Goal: Task Accomplishment & Management: Complete application form

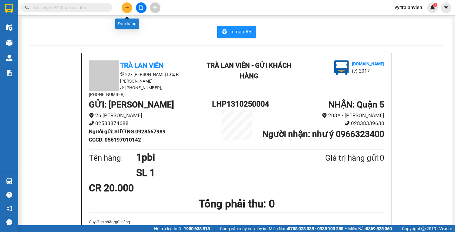
click at [125, 7] on icon "plus" at bounding box center [126, 7] width 3 height 0
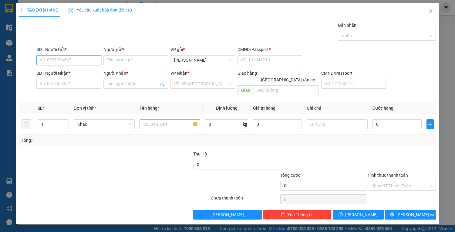
click at [62, 58] on input "SĐT Người Gửi *" at bounding box center [68, 60] width 65 height 10
type input "0976632118"
click at [80, 70] on div "0976632118 - [GEOGRAPHIC_DATA]" at bounding box center [74, 72] width 68 height 7
type input "Ý"
type input "1"
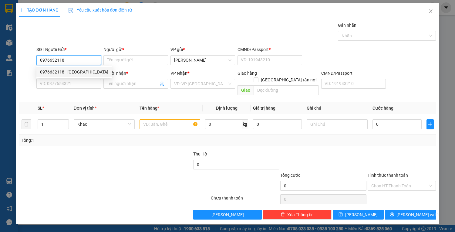
type input "0946156969"
type input "HƯƠNG"
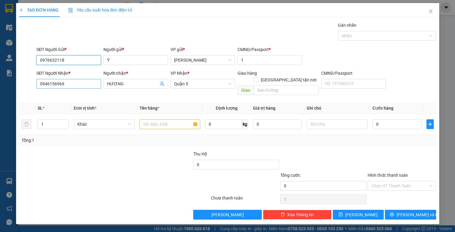
type input "0976632118"
click at [88, 86] on input "0946156969" at bounding box center [68, 84] width 65 height 10
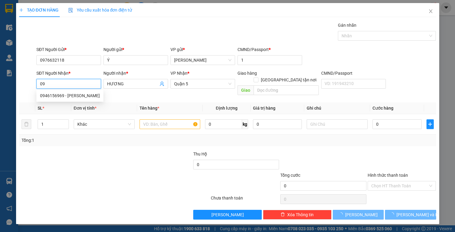
type input "0"
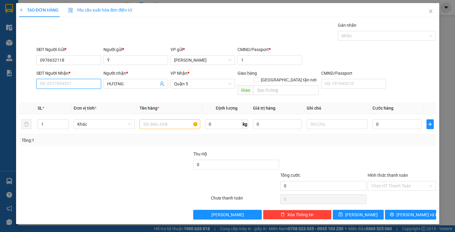
click at [68, 86] on input "SĐT Người Nhận *" at bounding box center [68, 84] width 65 height 10
type input "0901012344"
click at [75, 93] on div "0901012344 - HIỀN" at bounding box center [68, 95] width 57 height 7
type input "HIỀN"
type input "0901012344"
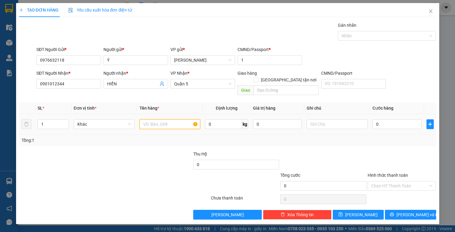
click at [171, 119] on input "text" at bounding box center [170, 124] width 61 height 10
type input "1t vàng"
click at [391, 119] on input "0" at bounding box center [397, 124] width 49 height 10
type input "4"
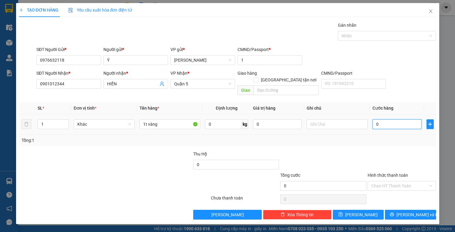
type input "4"
type input "40"
click at [387, 119] on input "40" at bounding box center [397, 124] width 49 height 10
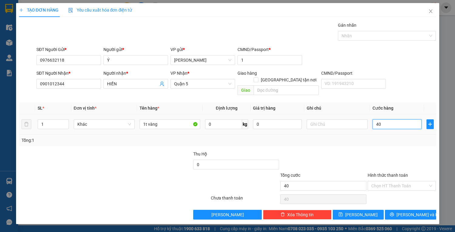
click at [387, 119] on input "40" at bounding box center [397, 124] width 49 height 10
type input "3"
type input "35"
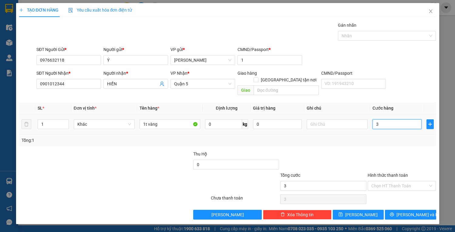
type input "35"
type input "35.000"
click at [401, 181] on input "Hình thức thanh toán" at bounding box center [399, 185] width 57 height 9
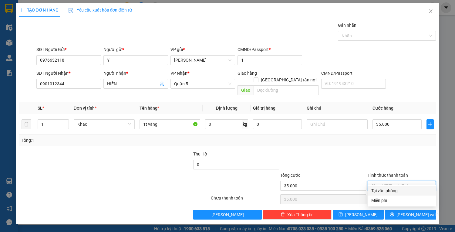
click at [391, 190] on div "Tại văn phòng" at bounding box center [401, 190] width 61 height 7
type input "0"
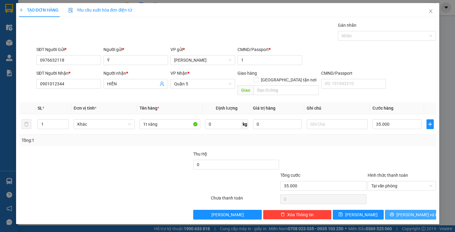
drag, startPoint x: 410, startPoint y: 207, endPoint x: 405, endPoint y: 207, distance: 4.6
click at [410, 211] on span "[PERSON_NAME] và In" at bounding box center [418, 214] width 42 height 7
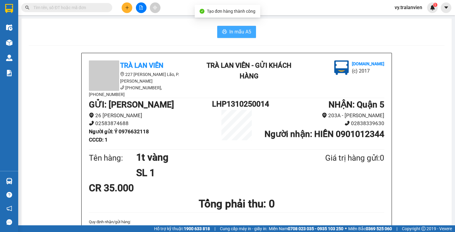
click at [240, 31] on span "In mẫu A5" at bounding box center [240, 32] width 22 height 8
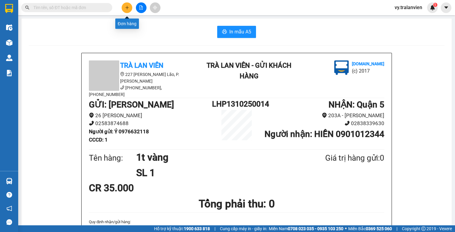
click at [128, 6] on icon "plus" at bounding box center [127, 7] width 4 height 4
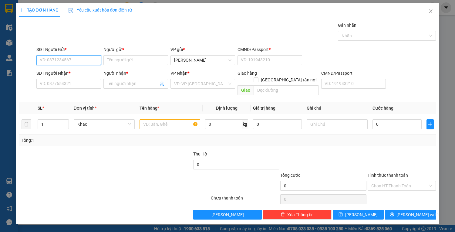
click at [80, 62] on input "SĐT Người Gửi *" at bounding box center [68, 60] width 65 height 10
click at [83, 72] on div "0899767679 - TRANG" at bounding box center [68, 72] width 57 height 7
type input "0899767679"
type input "TRANG"
type input "1"
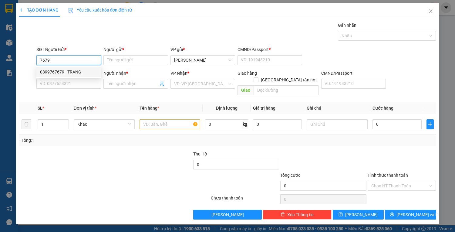
type input "0814902616"
type input "như ý"
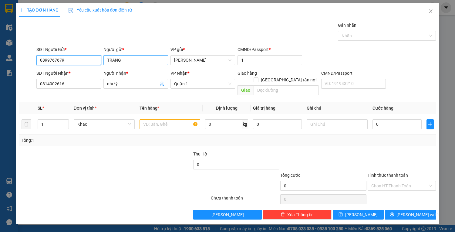
type input "0899767679"
click at [149, 62] on input "TRANG" at bounding box center [135, 60] width 65 height 10
type input "T"
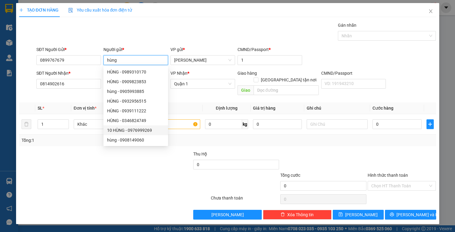
type input "hùng"
click at [65, 182] on div at bounding box center [80, 182] width 122 height 21
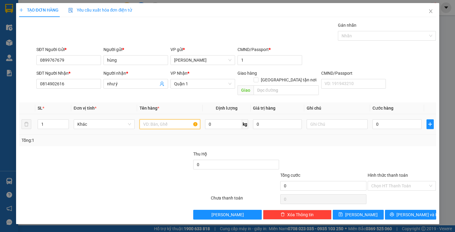
click at [172, 119] on input "text" at bounding box center [170, 124] width 61 height 10
type input "1 bó nilonbg"
click at [397, 119] on input "0" at bounding box center [397, 124] width 49 height 10
type input "4"
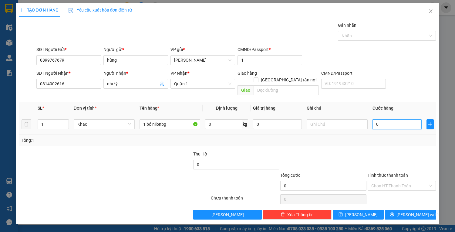
type input "4"
type input "40"
type input "40.000"
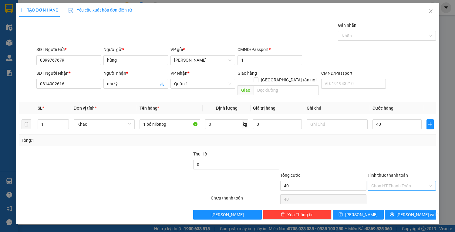
type input "40.000"
drag, startPoint x: 401, startPoint y: 178, endPoint x: 401, endPoint y: 182, distance: 4.2
click at [401, 181] on input "Hình thức thanh toán" at bounding box center [399, 185] width 57 height 9
click at [401, 190] on div "Tại văn phòng" at bounding box center [401, 190] width 61 height 7
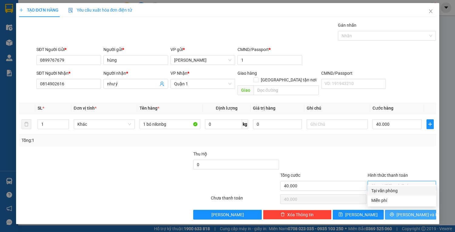
type input "0"
click at [406, 211] on span "[PERSON_NAME] và In" at bounding box center [418, 214] width 42 height 7
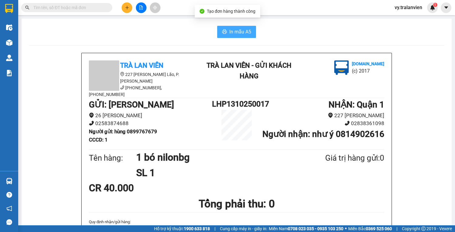
click at [240, 32] on span "In mẫu A5" at bounding box center [240, 32] width 22 height 8
click at [54, 7] on input "text" at bounding box center [69, 7] width 72 height 7
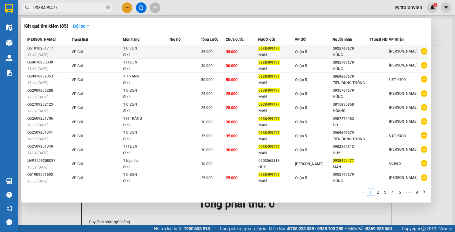
type input "0938499477"
click at [287, 53] on div "MẪN" at bounding box center [277, 55] width 36 height 6
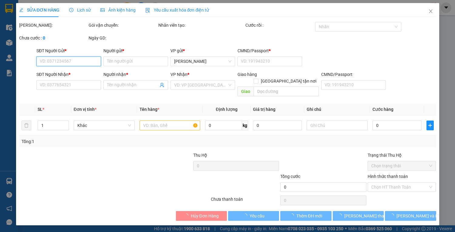
type input "0938499477"
type input "MẪN"
type input "079169000982"
type input "0935767679"
type input "HÙNG"
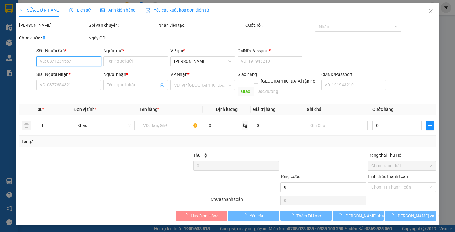
type input "35.000"
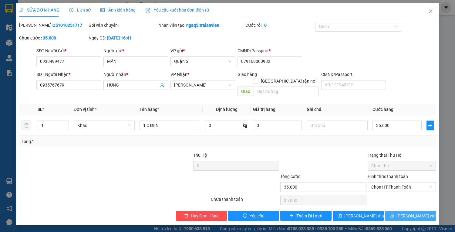
click at [407, 212] on span "[PERSON_NAME] và In" at bounding box center [418, 215] width 42 height 7
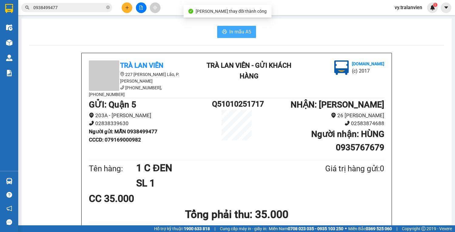
drag, startPoint x: 237, startPoint y: 32, endPoint x: 233, endPoint y: 32, distance: 4.2
click at [236, 33] on span "In mẫu A5" at bounding box center [240, 32] width 22 height 8
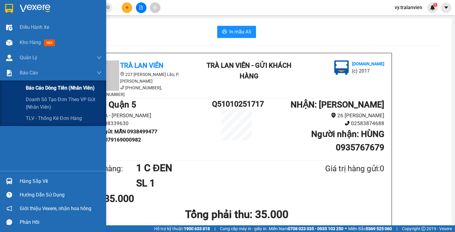
click at [35, 87] on span "Báo cáo dòng tiền (nhân viên)" at bounding box center [60, 88] width 69 height 8
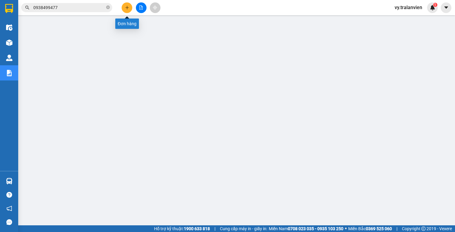
click at [128, 9] on icon "plus" at bounding box center [127, 7] width 4 height 4
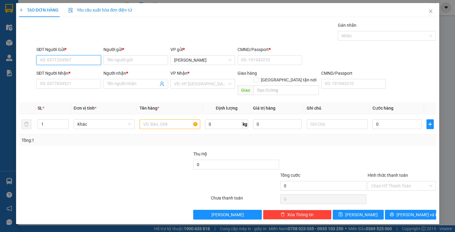
click at [79, 61] on input "SĐT Người Gửi *" at bounding box center [68, 60] width 65 height 10
type input "2"
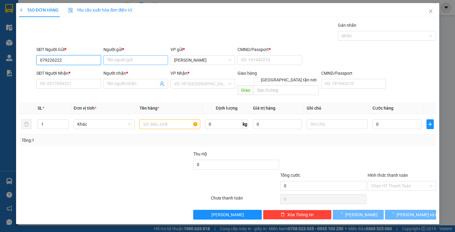
type input "0792262222"
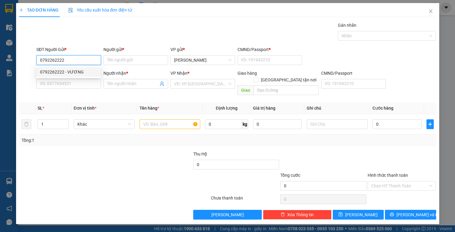
click at [82, 71] on div "0792262222 - VƯƠNG" at bounding box center [68, 72] width 57 height 7
type input "VƯƠNG"
type input "1"
type input "0938685283"
type input "TRÍ"
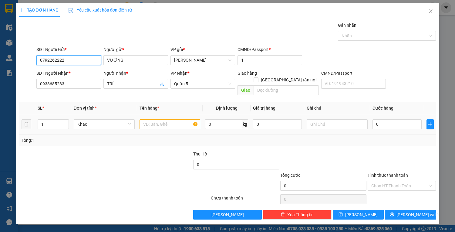
type input "0792262222"
click at [161, 119] on input "text" at bounding box center [170, 124] width 61 height 10
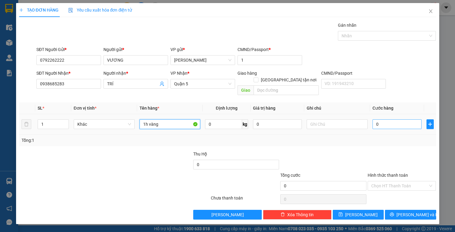
type input "1h vàng"
click at [382, 119] on input "0" at bounding box center [397, 124] width 49 height 10
type input "2"
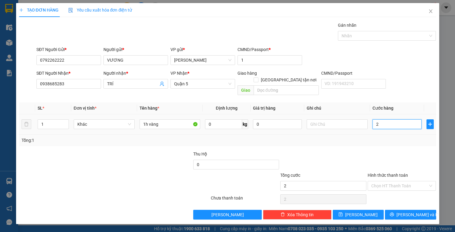
type input "25"
type input "25.000"
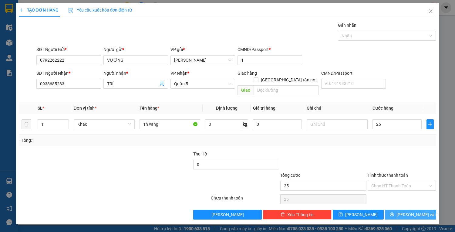
type input "25.000"
click at [404, 210] on button "[PERSON_NAME] và In" at bounding box center [410, 215] width 51 height 10
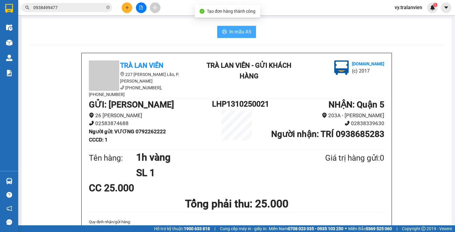
click at [235, 29] on span "In mẫu A5" at bounding box center [240, 32] width 22 height 8
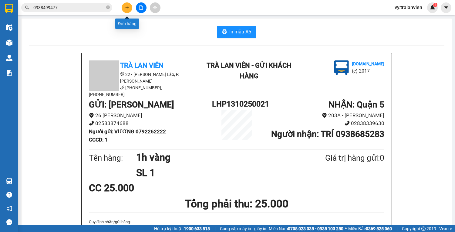
click at [128, 6] on icon "plus" at bounding box center [127, 7] width 4 height 4
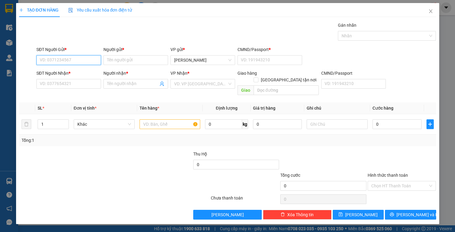
drag, startPoint x: 69, startPoint y: 63, endPoint x: 79, endPoint y: 56, distance: 12.0
click at [79, 56] on input "SĐT Người Gửi *" at bounding box center [68, 60] width 65 height 10
type input "0975218265"
click at [89, 70] on div "0975218265 - [GEOGRAPHIC_DATA]" at bounding box center [74, 72] width 68 height 7
type input "[PERSON_NAME]"
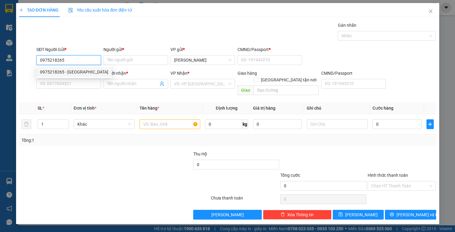
type input "0907388338"
type input "anh"
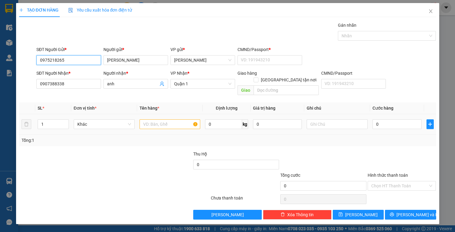
type input "0975218265"
click at [164, 119] on input "text" at bounding box center [170, 124] width 61 height 10
type input "1t vàng"
click at [408, 122] on div "0" at bounding box center [397, 124] width 49 height 12
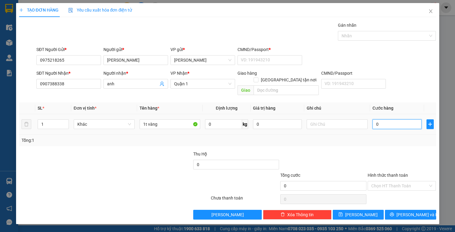
click at [400, 120] on input "0" at bounding box center [397, 124] width 49 height 10
type input "4"
type input "40"
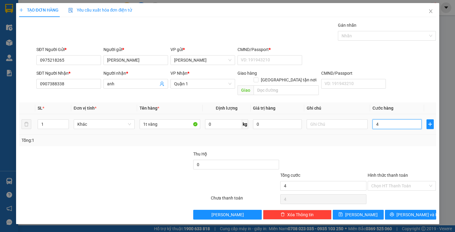
type input "40"
type input "40.000"
click at [401, 181] on input "Hình thức thanh toán" at bounding box center [399, 185] width 57 height 9
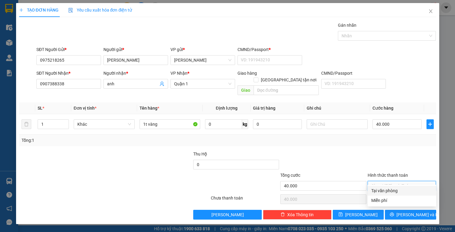
click at [403, 191] on div "Tại văn phòng" at bounding box center [401, 190] width 61 height 7
type input "0"
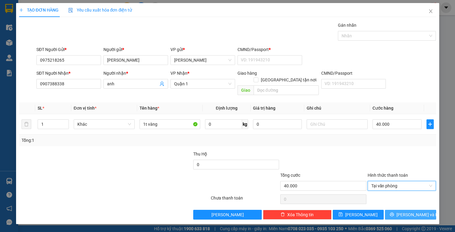
click at [406, 210] on button "[PERSON_NAME] và In" at bounding box center [410, 215] width 51 height 10
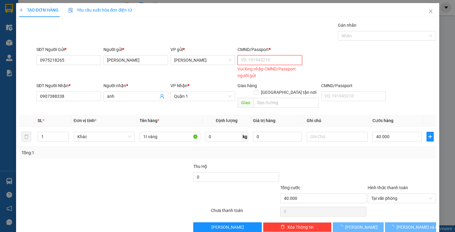
click at [272, 59] on input "CMND/Passport *" at bounding box center [270, 60] width 65 height 10
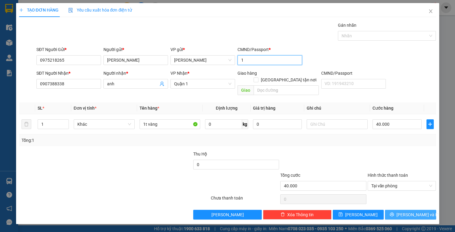
type input "1"
click at [394, 212] on icon "printer" at bounding box center [392, 214] width 4 height 4
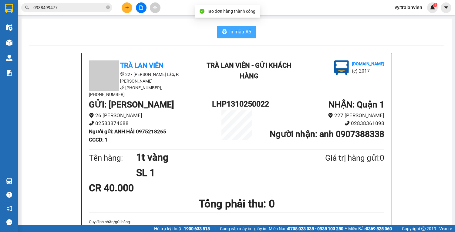
click at [243, 31] on span "In mẫu A5" at bounding box center [240, 32] width 22 height 8
click at [282, 29] on div "In mẫu A5" at bounding box center [237, 32] width 416 height 12
drag, startPoint x: 303, startPoint y: 37, endPoint x: 222, endPoint y: 141, distance: 131.5
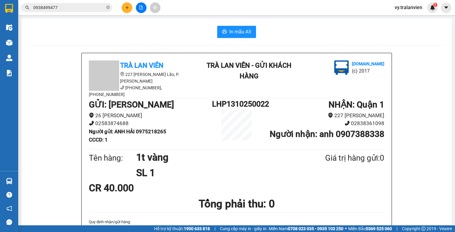
click at [305, 37] on div "In mẫu A5" at bounding box center [237, 32] width 416 height 12
click at [290, 29] on div "In mẫu A5" at bounding box center [237, 32] width 416 height 12
click at [126, 8] on icon "plus" at bounding box center [127, 7] width 4 height 4
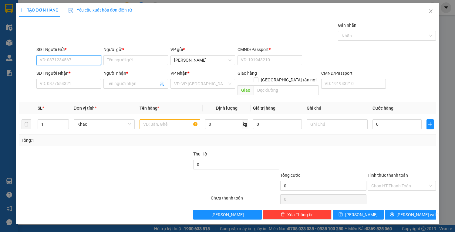
drag, startPoint x: 80, startPoint y: 58, endPoint x: 260, endPoint y: 34, distance: 181.5
click at [84, 58] on input "SĐT Người Gửi *" at bounding box center [68, 60] width 65 height 10
click at [76, 70] on div "0794582222 - TOÁN" at bounding box center [68, 72] width 57 height 7
type input "0794582222"
type input "TOÁN"
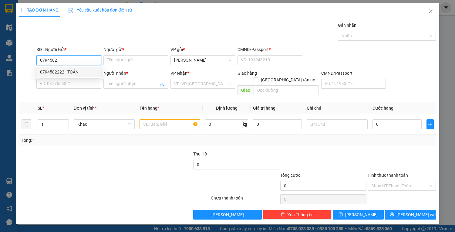
type input "1"
type input "0338333222"
type input "LA HIỆN"
type input "0794582222"
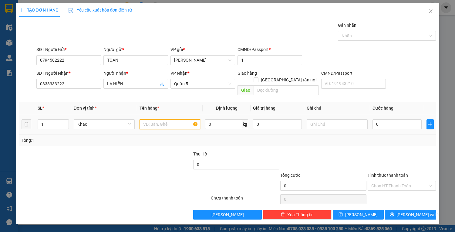
click at [161, 120] on input "text" at bounding box center [170, 124] width 61 height 10
type input "1h vàng"
click at [391, 119] on input "0" at bounding box center [397, 124] width 49 height 10
type input "3"
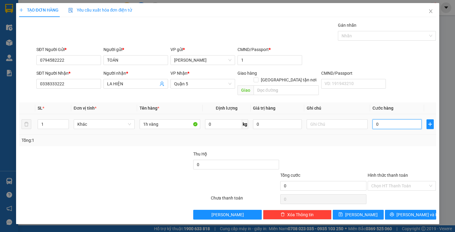
type input "3"
type input "30"
type input "30.000"
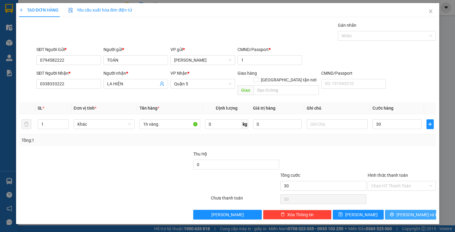
type input "30.000"
click at [411, 211] on span "[PERSON_NAME] và In" at bounding box center [418, 214] width 42 height 7
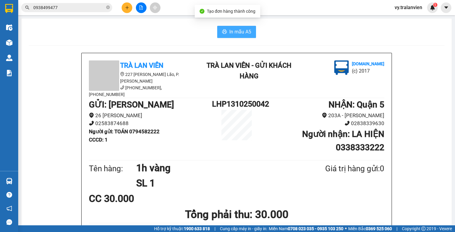
click at [237, 29] on span "In mẫu A5" at bounding box center [240, 32] width 22 height 8
click at [303, 26] on div "In mẫu A5" at bounding box center [237, 32] width 416 height 12
click at [323, 36] on div "In mẫu A5" at bounding box center [237, 32] width 416 height 12
click at [129, 6] on icon "plus" at bounding box center [127, 7] width 4 height 4
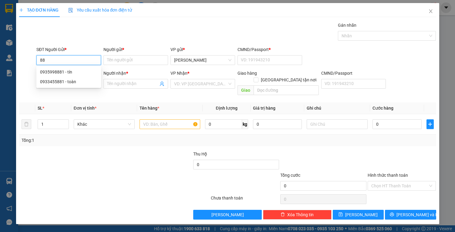
type input "8"
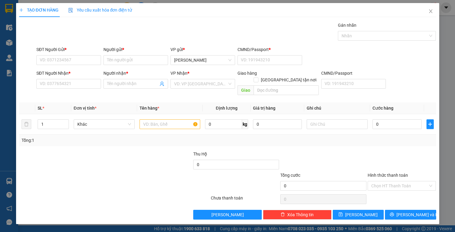
click at [286, 36] on div "Gán nhãn Nhãn" at bounding box center [236, 32] width 402 height 21
click at [55, 59] on input "SĐT Người Gửi *" at bounding box center [68, 60] width 65 height 10
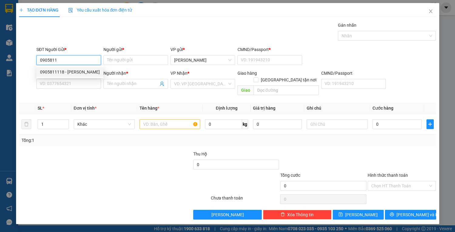
click at [68, 75] on div "0905811118 - [PERSON_NAME]" at bounding box center [70, 72] width 60 height 7
type input "0905811118"
type input "[PERSON_NAME]"
type input "056071001124"
type input "0967410485"
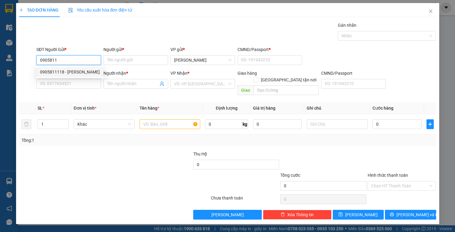
type input "BÌNH"
type input "0123456789"
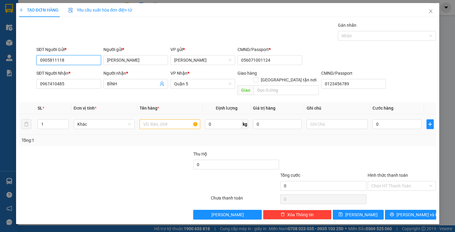
type input "0905811118"
click at [156, 119] on input "text" at bounding box center [170, 124] width 61 height 10
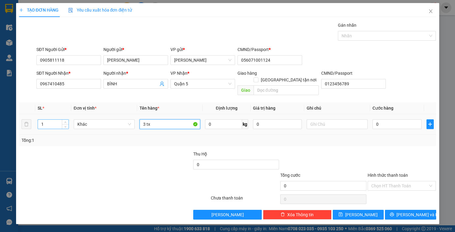
type input "3 tx"
click at [49, 120] on input "1" at bounding box center [53, 124] width 30 height 9
type input "3"
click at [384, 119] on input "0" at bounding box center [397, 124] width 49 height 10
type input "2"
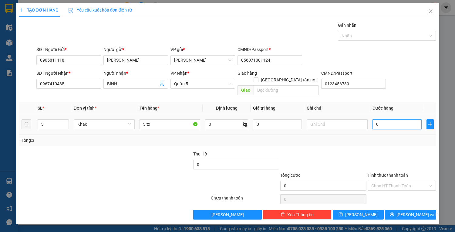
type input "2"
type input "24"
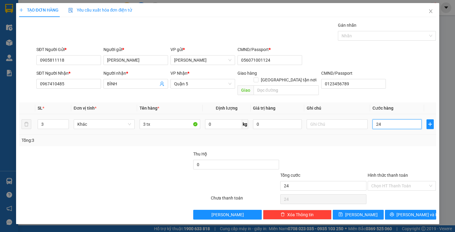
type input "240"
type input "240.000"
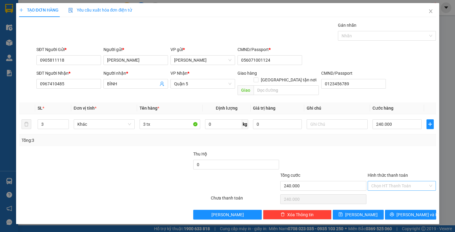
click at [392, 181] on input "Hình thức thanh toán" at bounding box center [399, 185] width 57 height 9
click at [385, 194] on div "Tại văn phòng" at bounding box center [401, 190] width 61 height 7
type input "0"
click at [397, 210] on button "[PERSON_NAME] và In" at bounding box center [410, 215] width 51 height 10
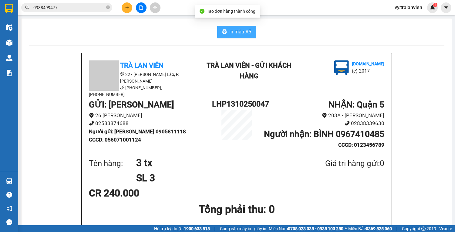
click at [235, 33] on span "In mẫu A5" at bounding box center [240, 32] width 22 height 8
